Goal: Consume media (video, audio): Consume media (video, audio)

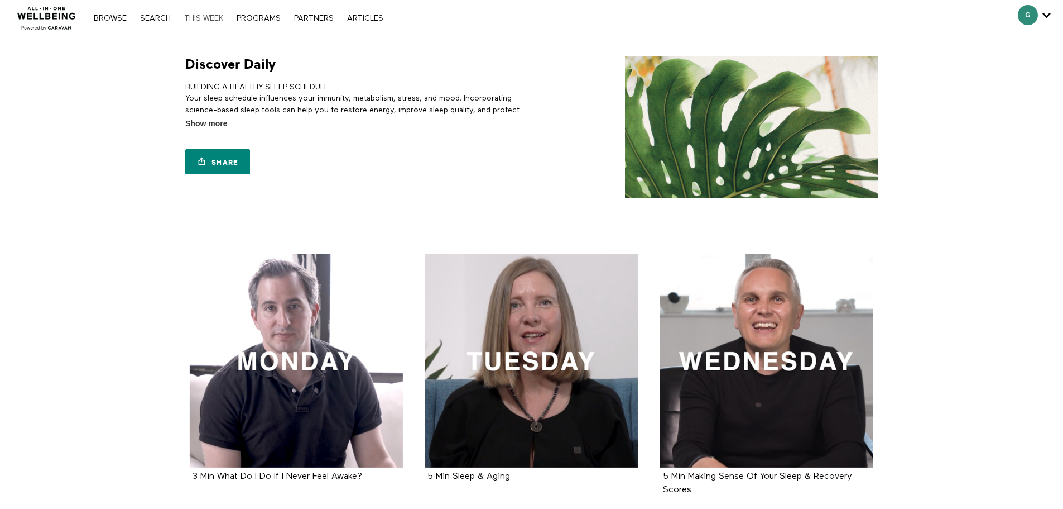
click at [194, 20] on link "THIS WEEK" at bounding box center [204, 19] width 50 height 8
click at [116, 18] on link "Browse" at bounding box center [110, 19] width 44 height 8
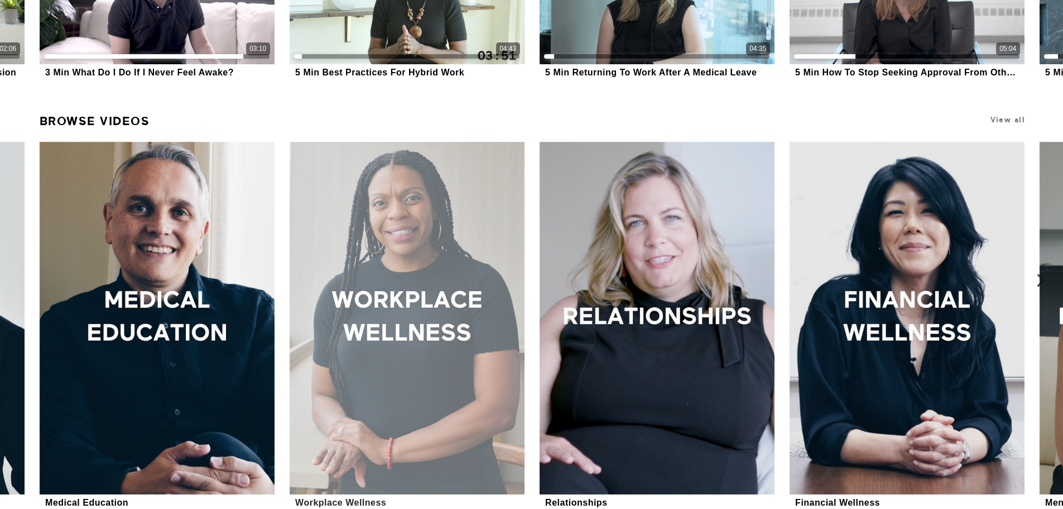
scroll to position [616, 0]
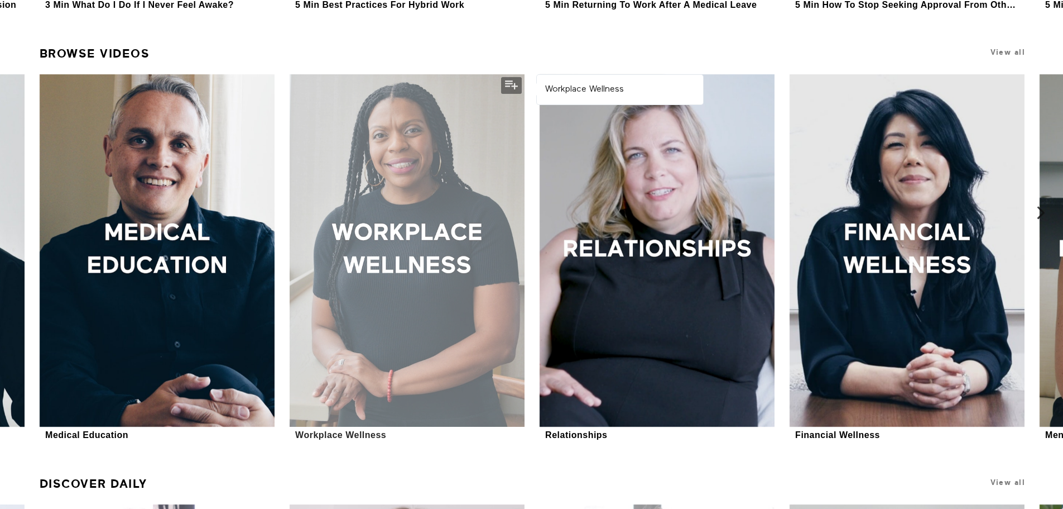
click at [416, 255] on div at bounding box center [407, 250] width 235 height 353
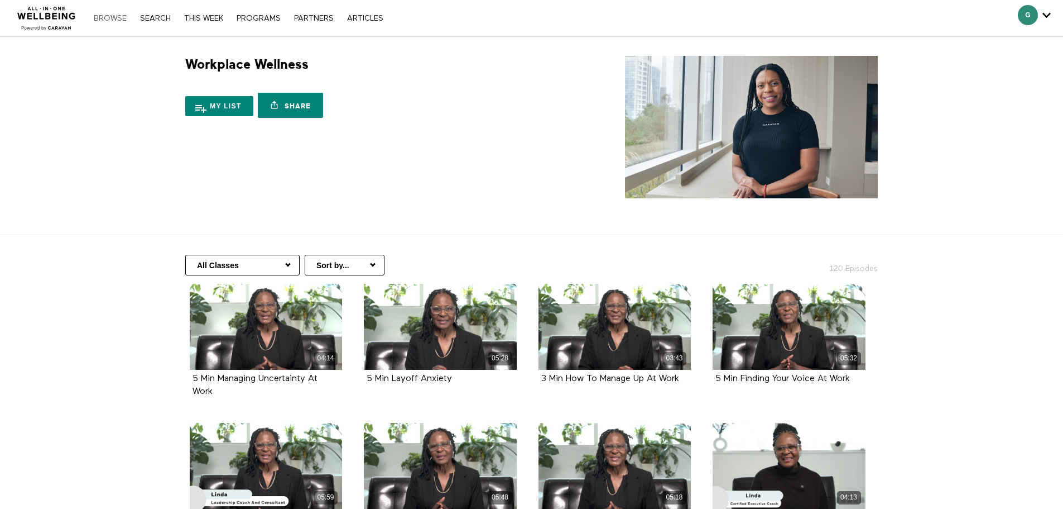
click at [109, 18] on link "Browse" at bounding box center [110, 19] width 44 height 8
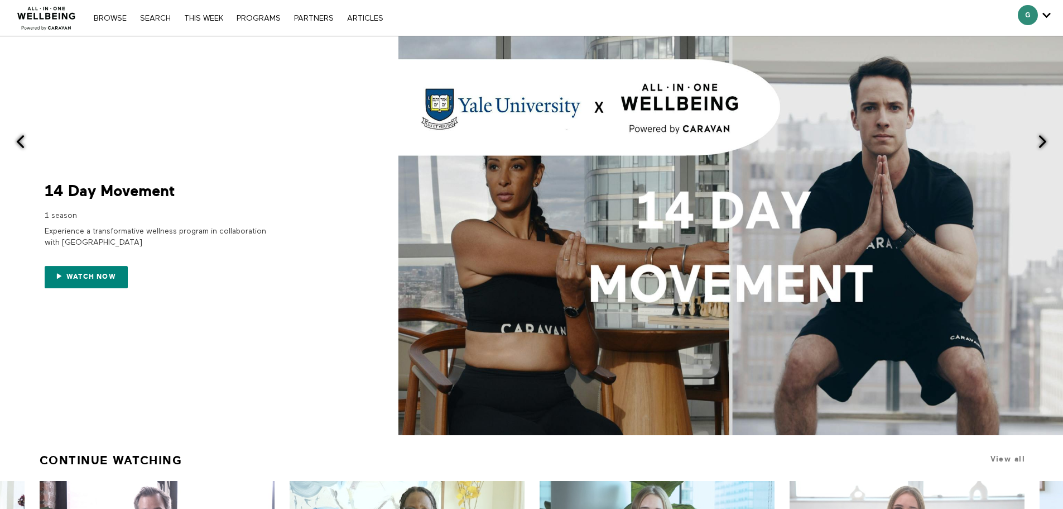
click at [154, 12] on nav "Browse Search THIS WEEK PROGRAMS PARTNERS ARTICLES Account settings Manage Subs…" at bounding box center [238, 17] width 300 height 11
click at [160, 18] on link "Search" at bounding box center [156, 19] width 42 height 8
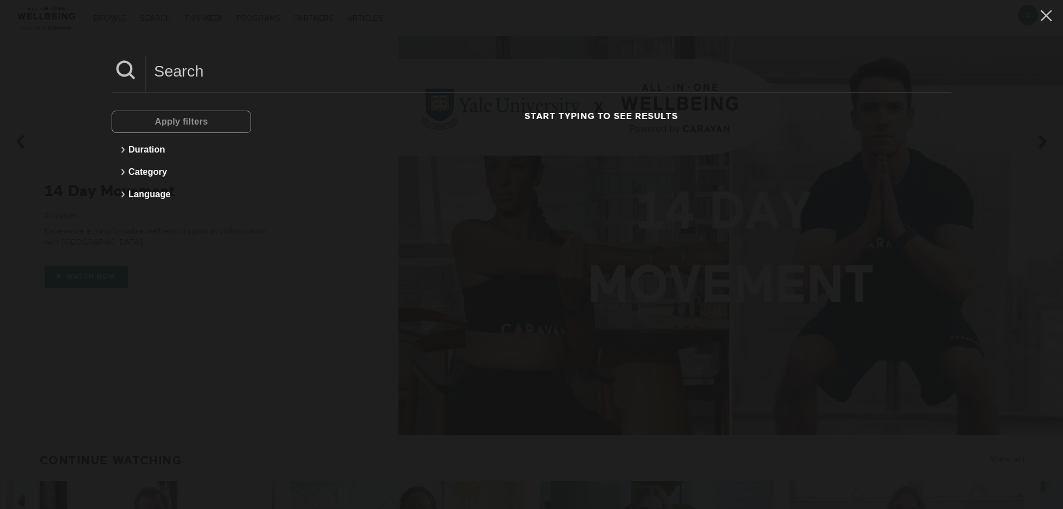
click at [214, 67] on input at bounding box center [549, 71] width 806 height 31
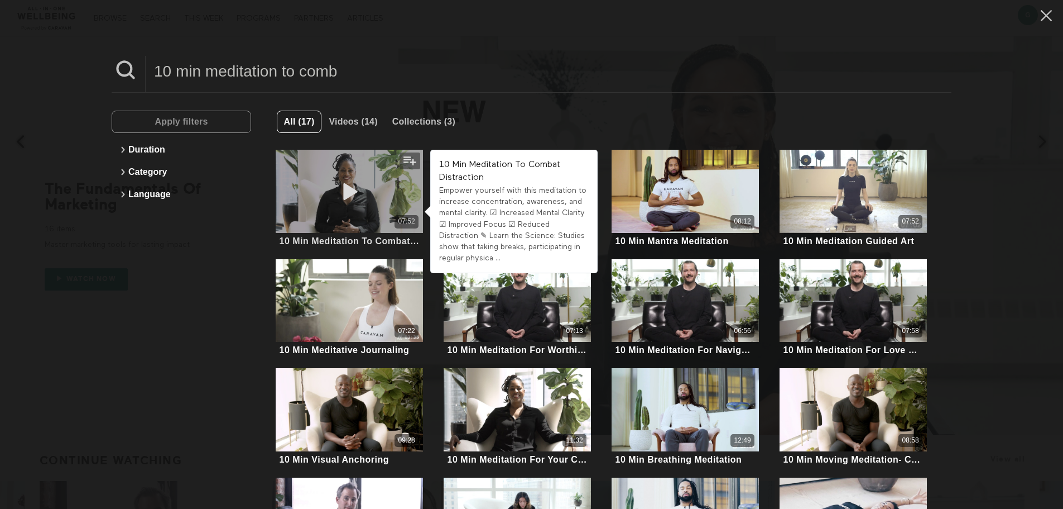
type input "10 min meditation to comb"
click at [363, 190] on icon at bounding box center [349, 191] width 33 height 20
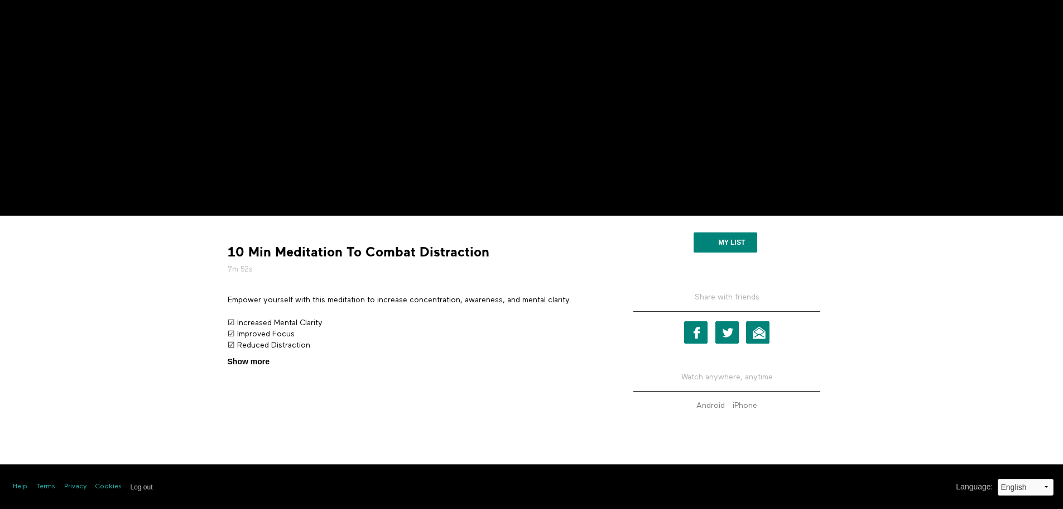
scroll to position [228, 0]
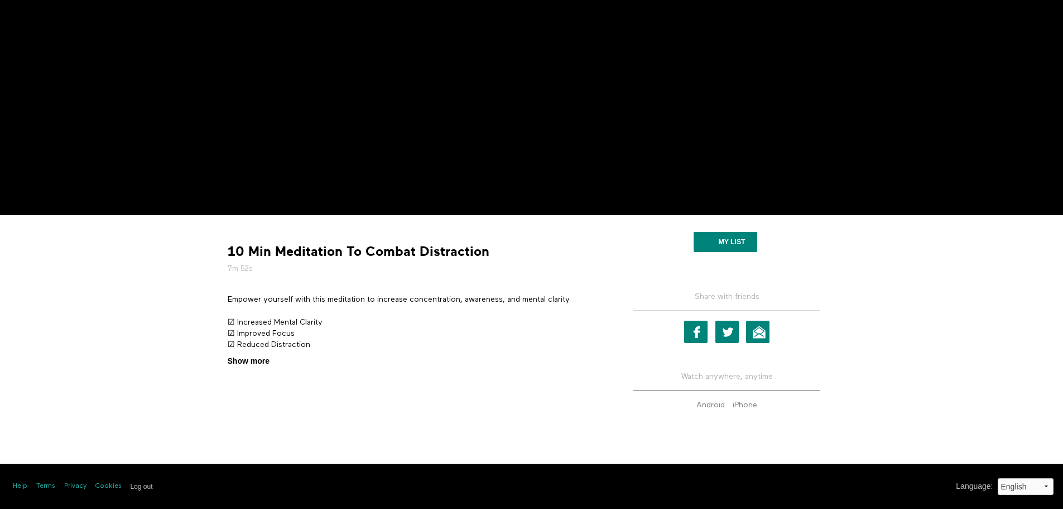
click at [259, 363] on span "Show more" at bounding box center [249, 361] width 42 height 12
click at [0, 0] on input "Show more Show less" at bounding box center [0, 0] width 0 height 0
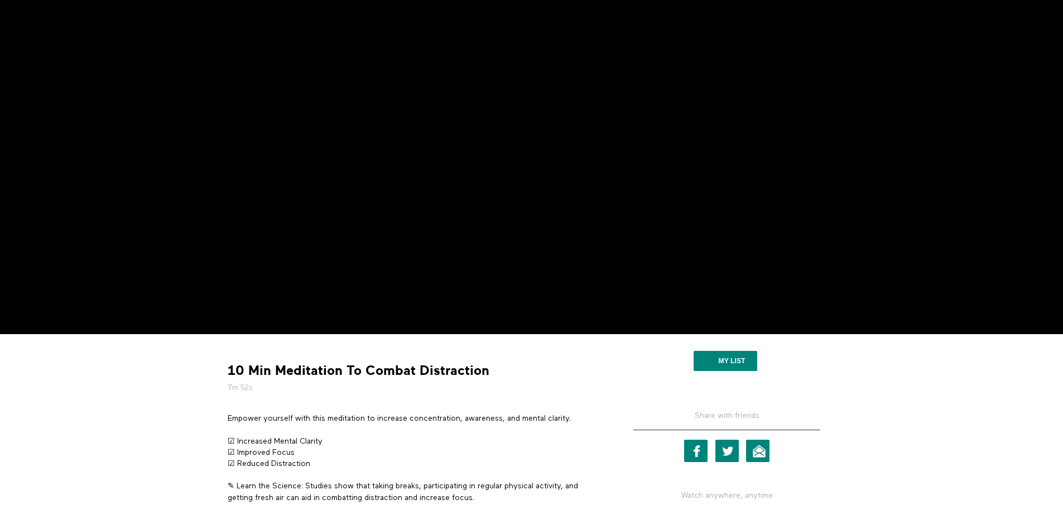
scroll to position [117, 0]
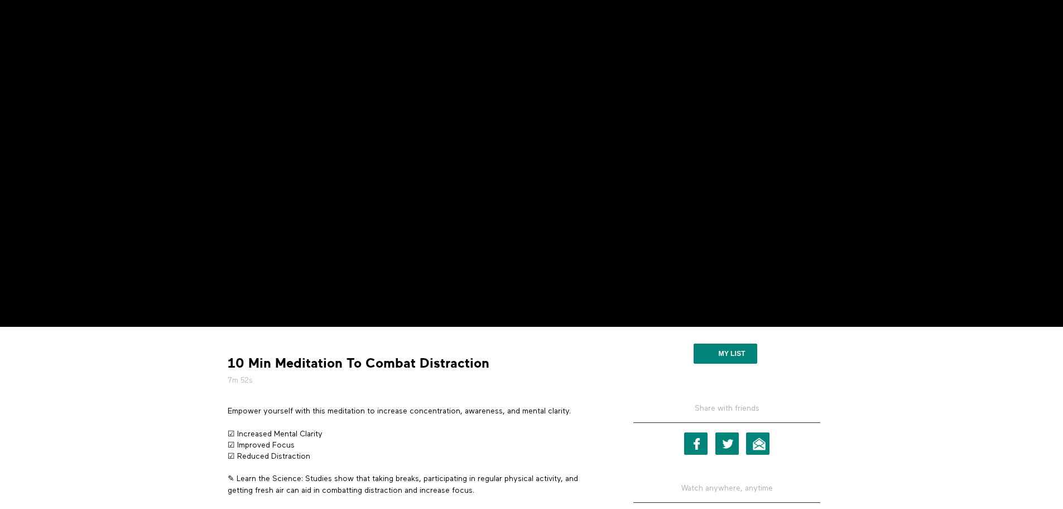
click at [142, 408] on section "10 Min Meditation To Combat Distraction 7m 52s Empower yourself with this medit…" at bounding box center [531, 451] width 1063 height 248
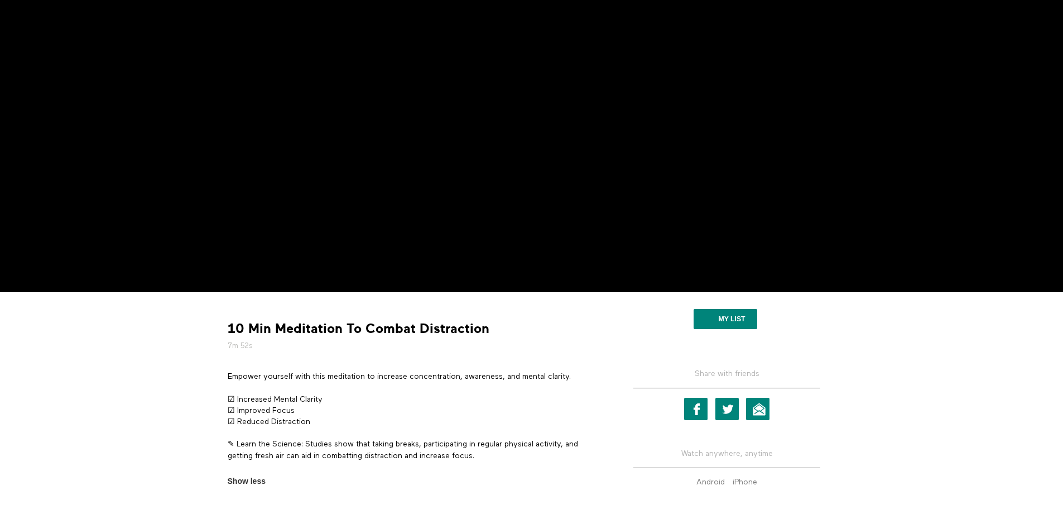
scroll to position [0, 0]
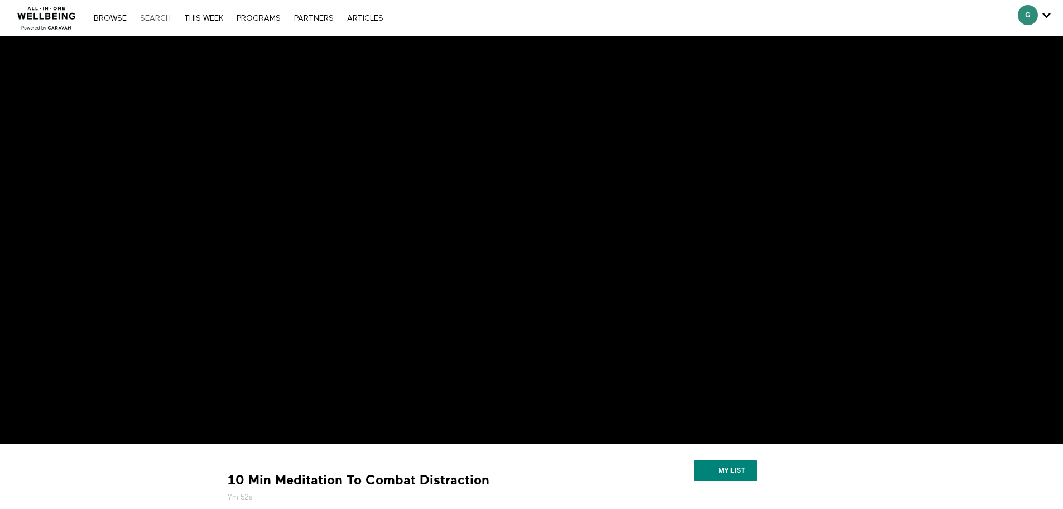
click at [164, 16] on link "Search" at bounding box center [156, 19] width 42 height 8
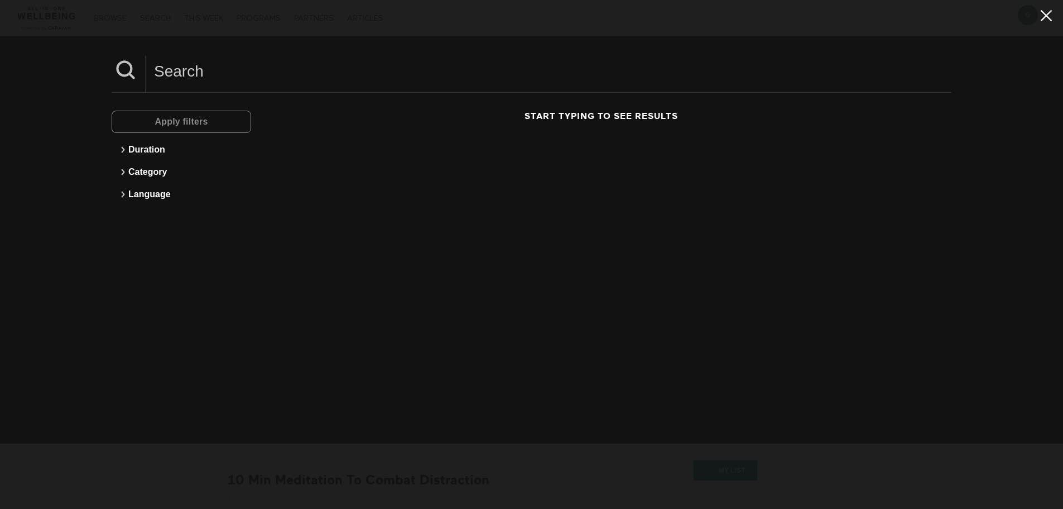
click at [1041, 16] on icon at bounding box center [1046, 15] width 21 height 19
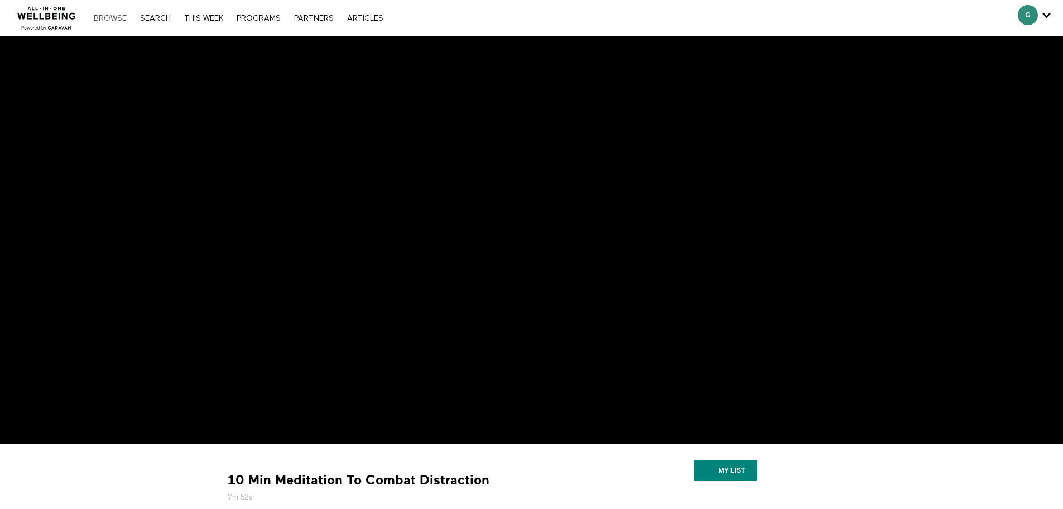
click at [115, 16] on link "Browse" at bounding box center [110, 19] width 44 height 8
click at [156, 17] on link "Search" at bounding box center [156, 19] width 42 height 8
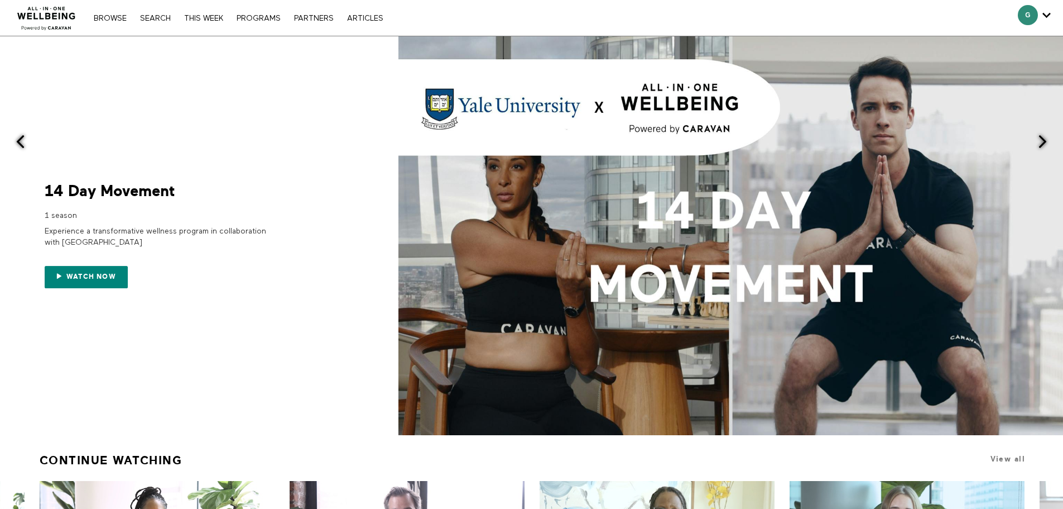
click at [161, 21] on link "Search" at bounding box center [156, 19] width 42 height 8
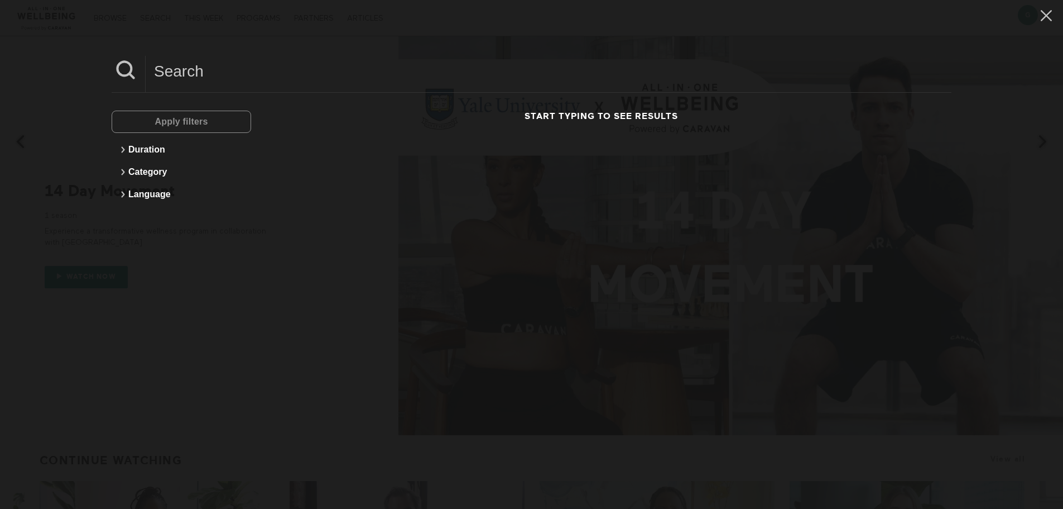
click at [188, 69] on input at bounding box center [549, 71] width 806 height 31
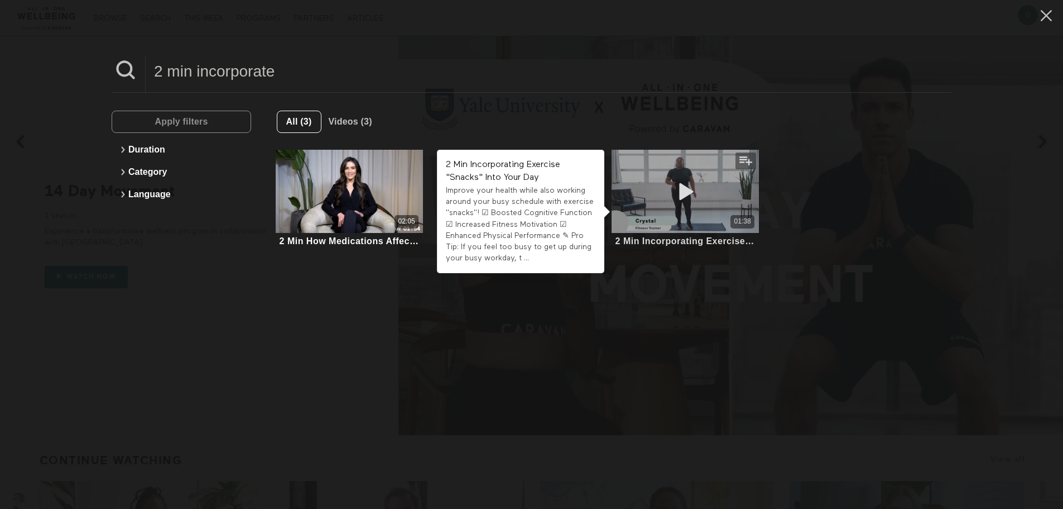
type input "2 min incorporate"
click at [679, 195] on icon at bounding box center [685, 191] width 33 height 20
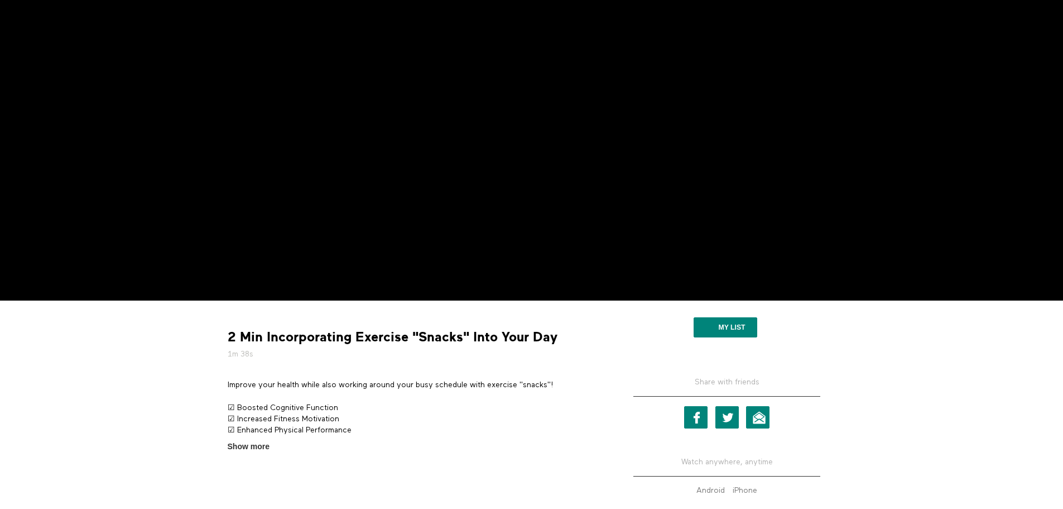
scroll to position [223, 0]
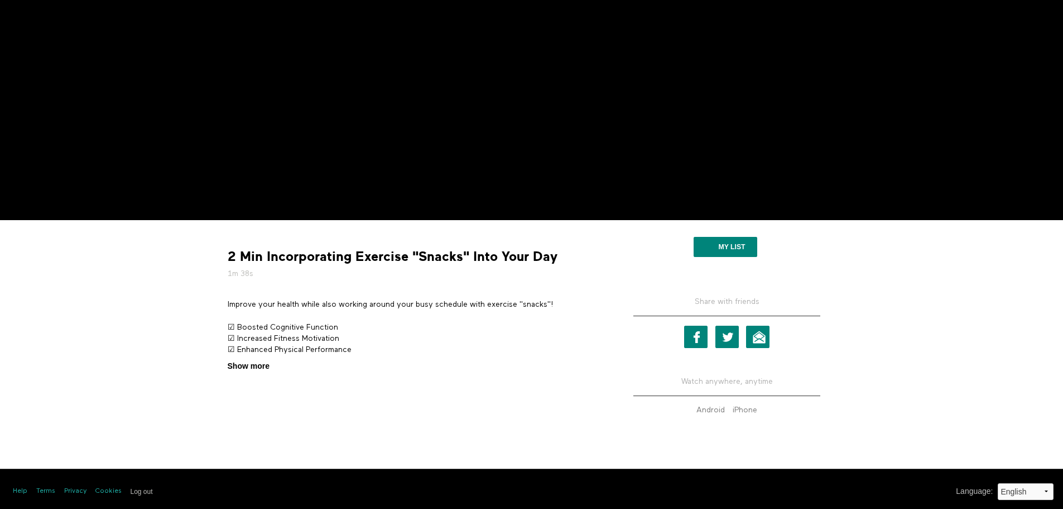
click at [254, 364] on span "Show more" at bounding box center [249, 366] width 42 height 12
click at [0, 0] on input "Show more Show less" at bounding box center [0, 0] width 0 height 0
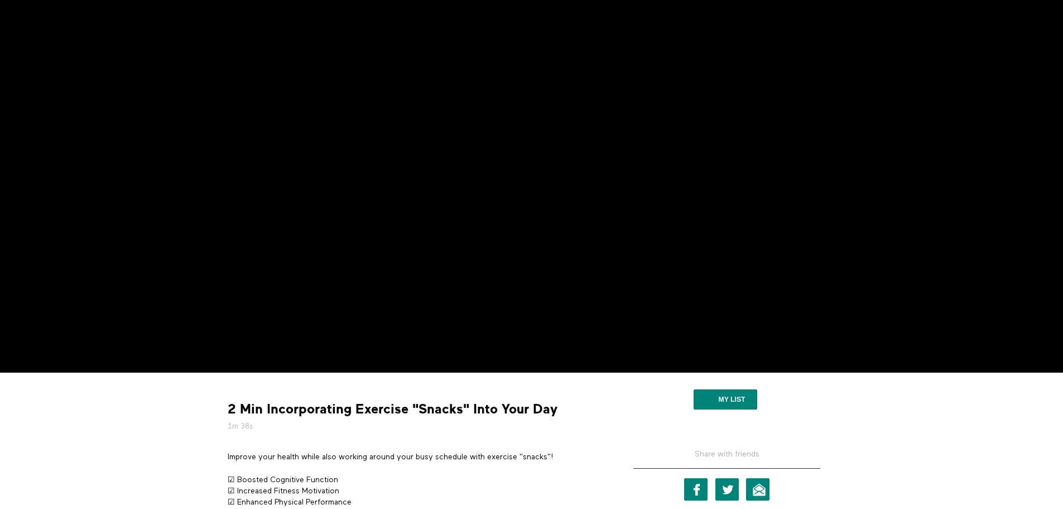
scroll to position [0, 0]
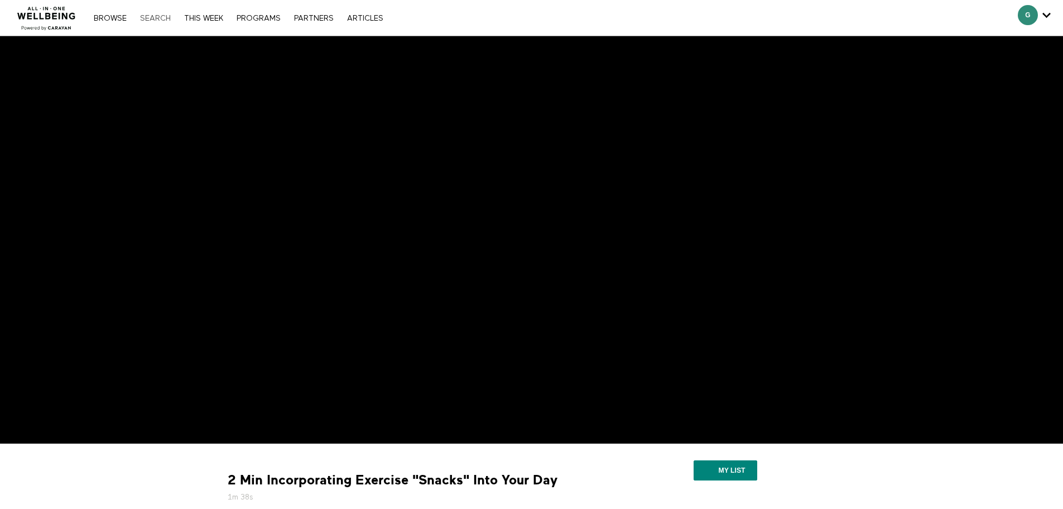
click at [152, 19] on link "Search" at bounding box center [156, 19] width 42 height 8
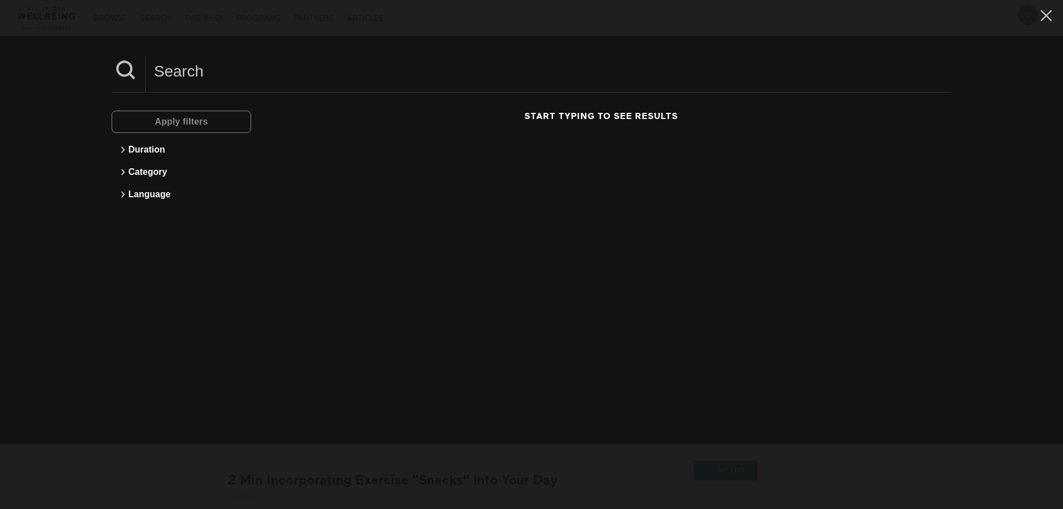
click at [269, 74] on input at bounding box center [549, 71] width 806 height 31
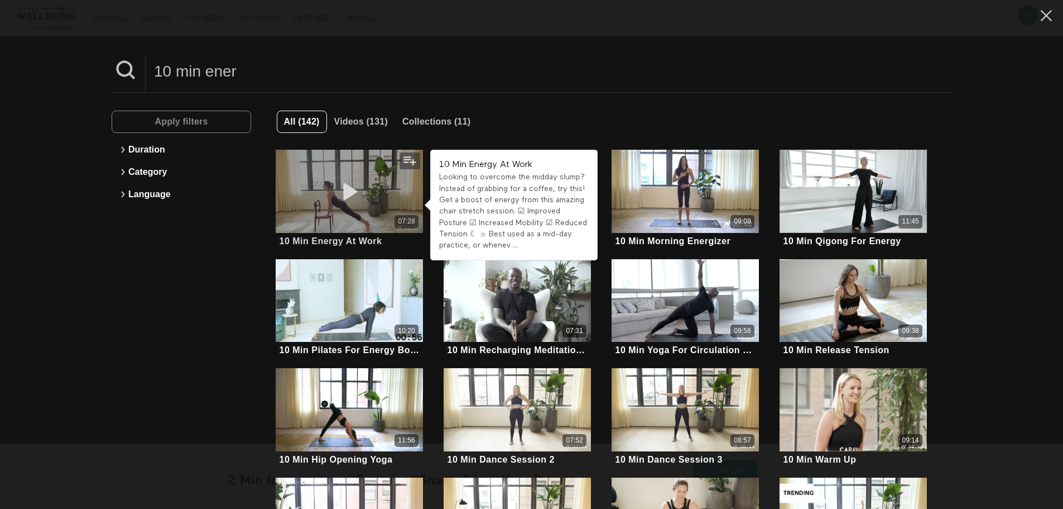
type input "10 min ener"
click at [376, 219] on div "07:28" at bounding box center [349, 221] width 147 height 13
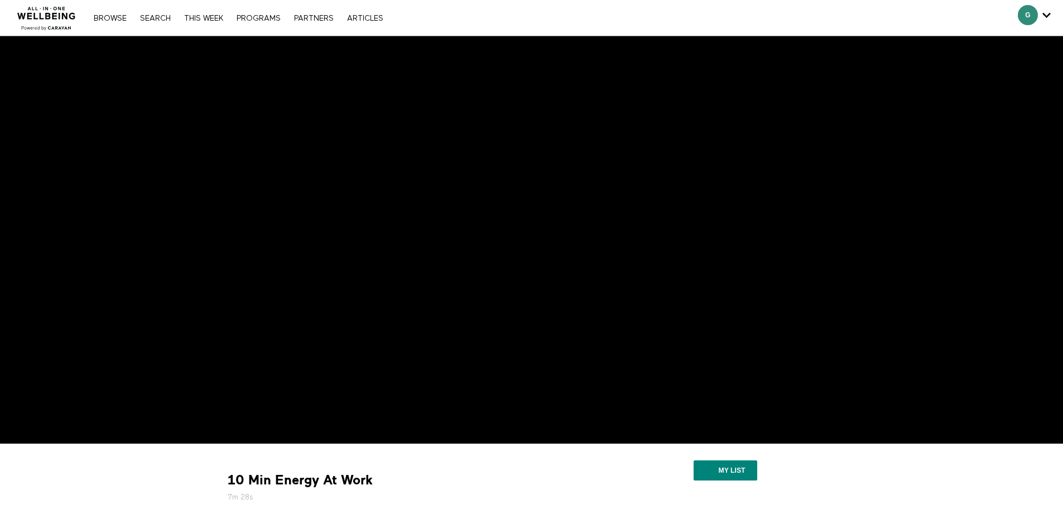
scroll to position [228, 0]
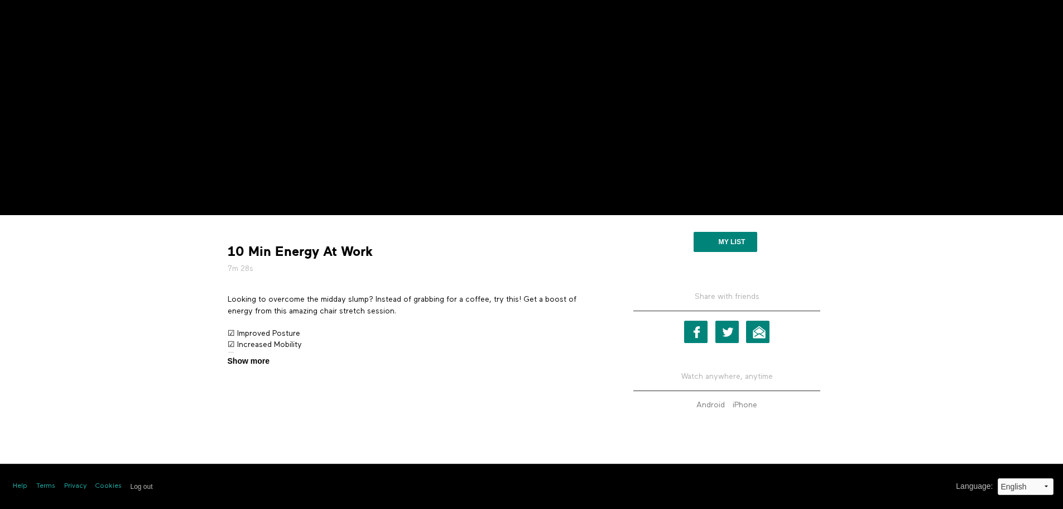
click at [263, 361] on span "Show more" at bounding box center [249, 361] width 42 height 12
click at [0, 0] on input "Show more Show less" at bounding box center [0, 0] width 0 height 0
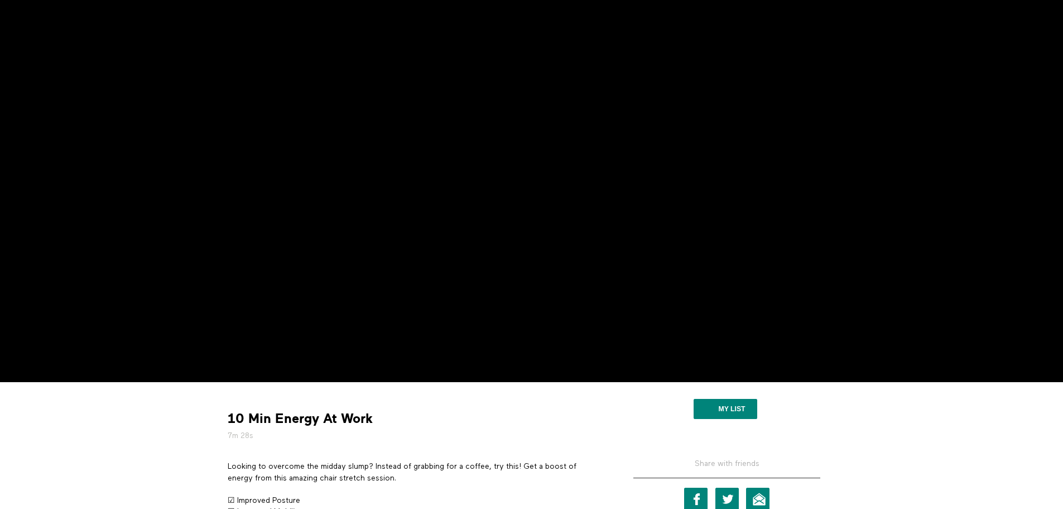
scroll to position [0, 0]
